Goal: Information Seeking & Learning: Learn about a topic

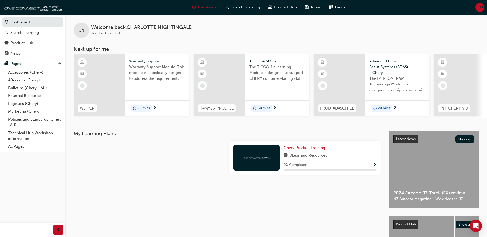
drag, startPoint x: 184, startPoint y: 177, endPoint x: 181, endPoint y: 172, distance: 6.1
click at [185, 174] on div at bounding box center [150, 160] width 156 height 38
click at [22, 79] on link "Aftersales (Chery)" at bounding box center [34, 80] width 57 height 8
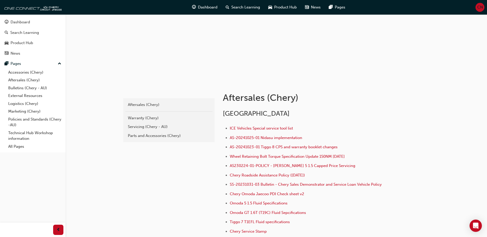
scroll to position [77, 0]
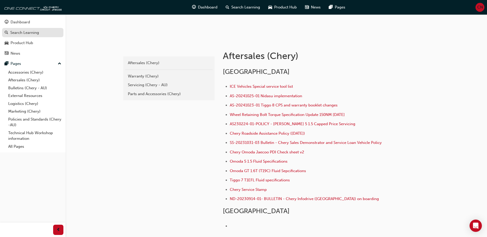
click at [21, 33] on div "Search Learning" at bounding box center [24, 33] width 29 height 6
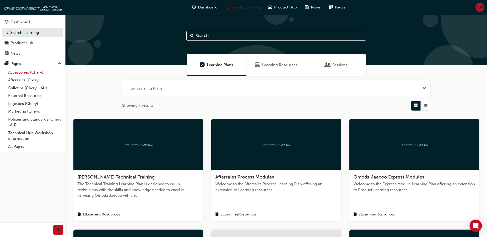
click at [20, 73] on link "Accessories (Chery)" at bounding box center [34, 73] width 57 height 8
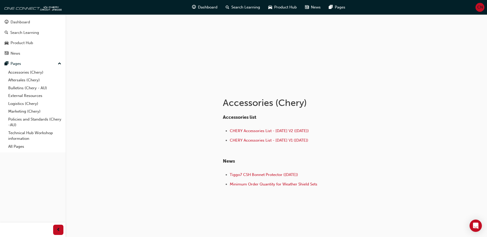
scroll to position [31, 0]
click at [24, 80] on link "Aftersales (Chery)" at bounding box center [34, 80] width 57 height 8
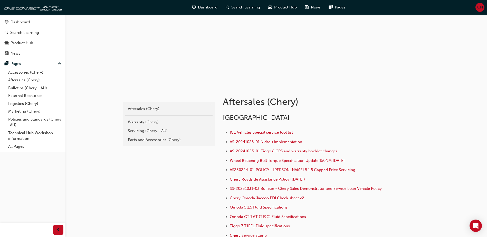
click at [146, 122] on div "Warranty (Chery)" at bounding box center [169, 122] width 82 height 6
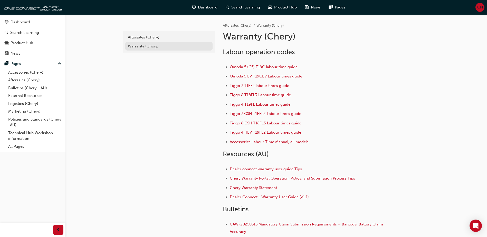
click at [144, 45] on div "Warranty (Chery)" at bounding box center [169, 46] width 82 height 6
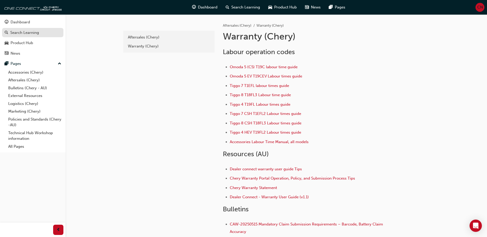
click at [26, 32] on div "Search Learning" at bounding box center [24, 33] width 29 height 6
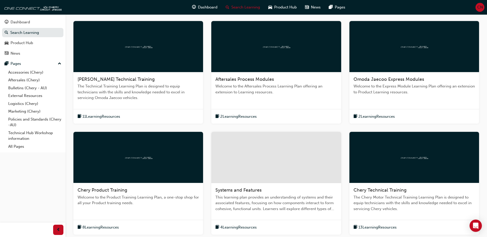
scroll to position [159, 0]
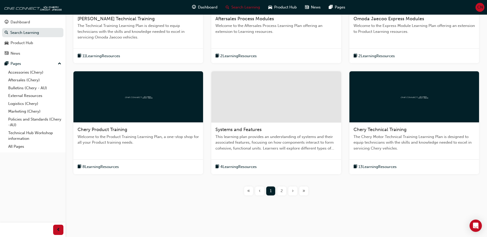
click at [108, 167] on span "8 Learning Resources" at bounding box center [100, 167] width 36 height 6
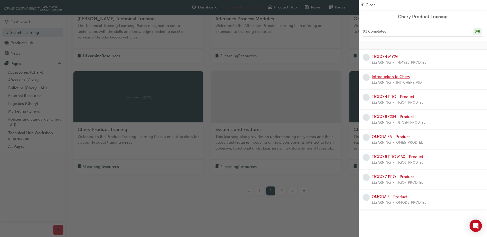
click at [406, 77] on link "Introduction to Chery" at bounding box center [391, 76] width 39 height 5
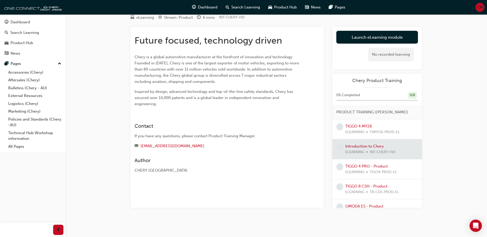
click at [440, 54] on div "Introduction to Chery eLearning Stream: Product 6 mins INT-CHERY-VID Future foc…" at bounding box center [243, 108] width 487 height 257
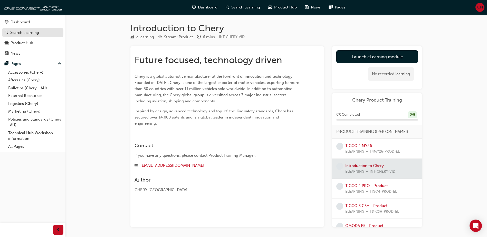
click at [30, 34] on div "Search Learning" at bounding box center [24, 33] width 29 height 6
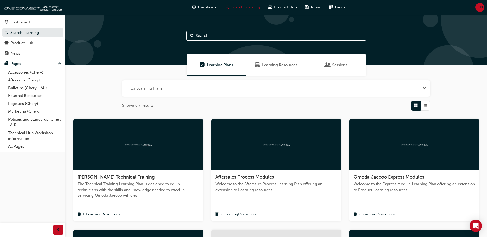
click at [240, 37] on input "text" at bounding box center [277, 36] width 180 height 10
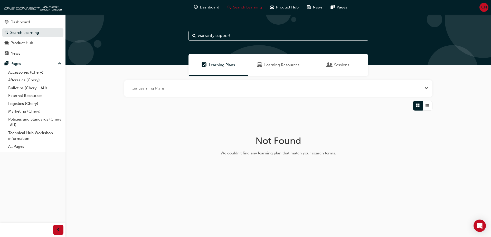
drag, startPoint x: 262, startPoint y: 38, endPoint x: 116, endPoint y: 38, distance: 146.4
click at [116, 38] on div "warranty support" at bounding box center [279, 39] width 426 height 51
type input "warranty support"
click at [266, 72] on div "Learning Resources" at bounding box center [278, 65] width 60 height 22
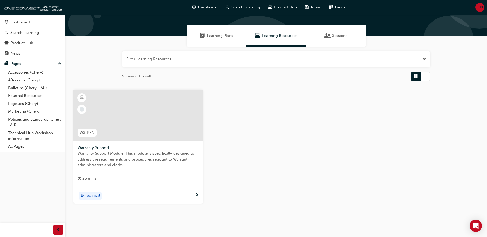
scroll to position [20, 0]
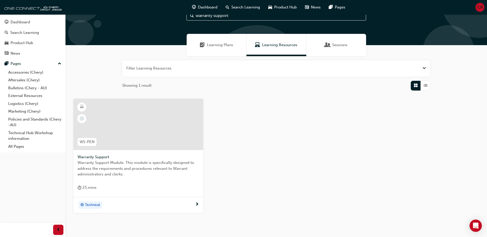
click at [263, 149] on div "WS-PEN Warranty Support Warranty Support Module. This module is specifically de…" at bounding box center [276, 160] width 414 height 123
click at [287, 176] on div "WS-PEN Warranty Support Warranty Support Module. This module is specifically de…" at bounding box center [276, 160] width 414 height 123
drag, startPoint x: 13, startPoint y: 183, endPoint x: 18, endPoint y: 180, distance: 5.6
click at [18, 180] on div "Dashboard Search Learning Product Hub News Pages Pages Accessories (Chery) Afte…" at bounding box center [33, 112] width 66 height 225
click at [365, 125] on div "WS-PEN Warranty Support Warranty Support Module. This module is specifically de…" at bounding box center [276, 160] width 414 height 123
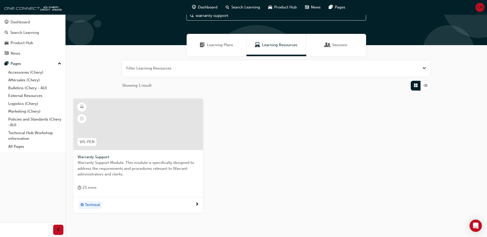
click at [14, 191] on div "Dashboard Search Learning Product Hub News Pages Pages Accessories (Chery) Afte…" at bounding box center [33, 112] width 66 height 225
click at [480, 6] on span "CN" at bounding box center [481, 7] width 6 height 6
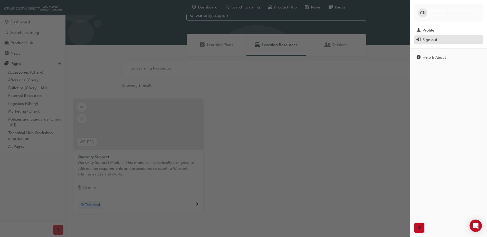
click at [427, 39] on div "Sign out" at bounding box center [430, 40] width 15 height 6
